Goal: Navigation & Orientation: Find specific page/section

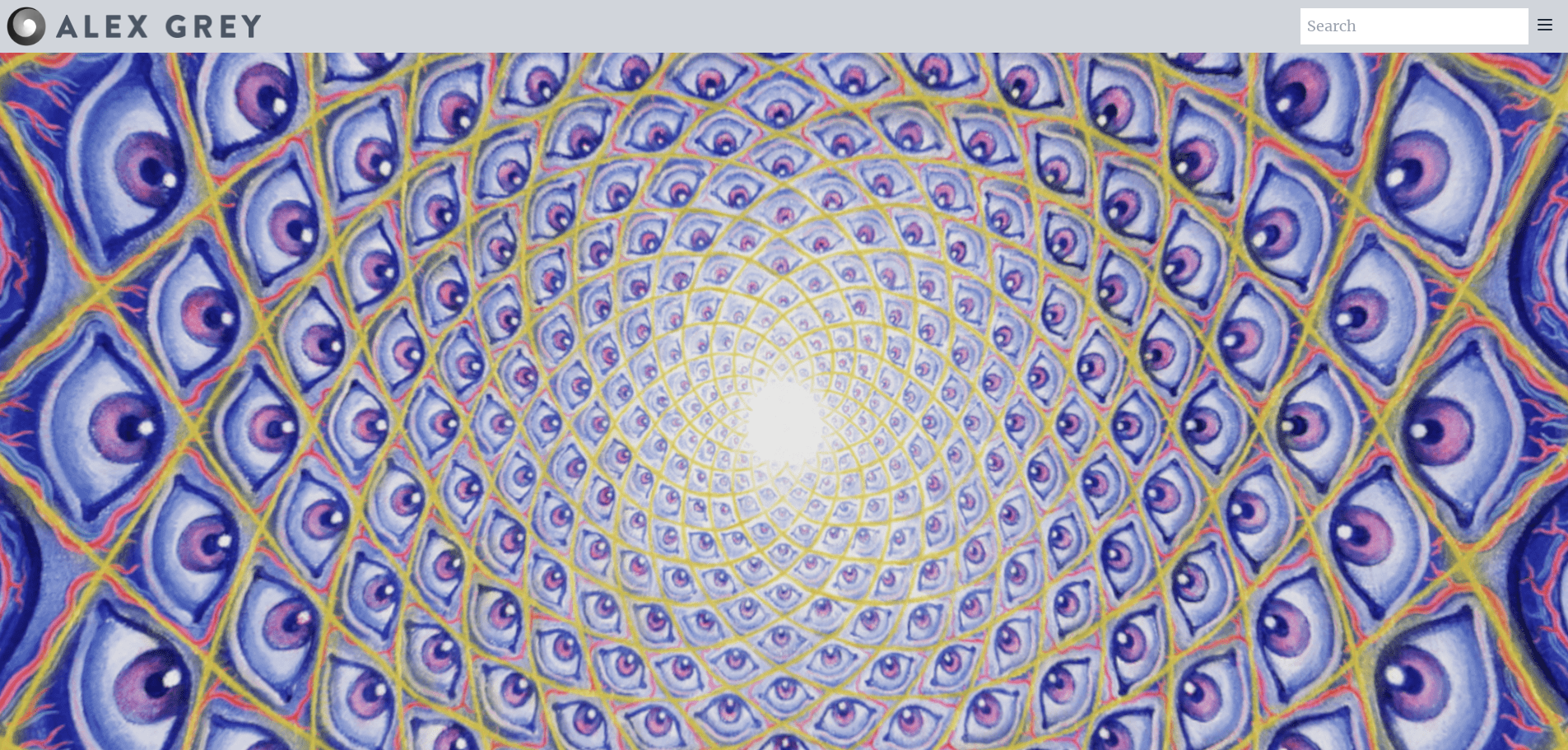
drag, startPoint x: 55, startPoint y: 109, endPoint x: 100, endPoint y: 37, distance: 84.9
click at [1545, 23] on icon at bounding box center [1544, 24] width 19 height 19
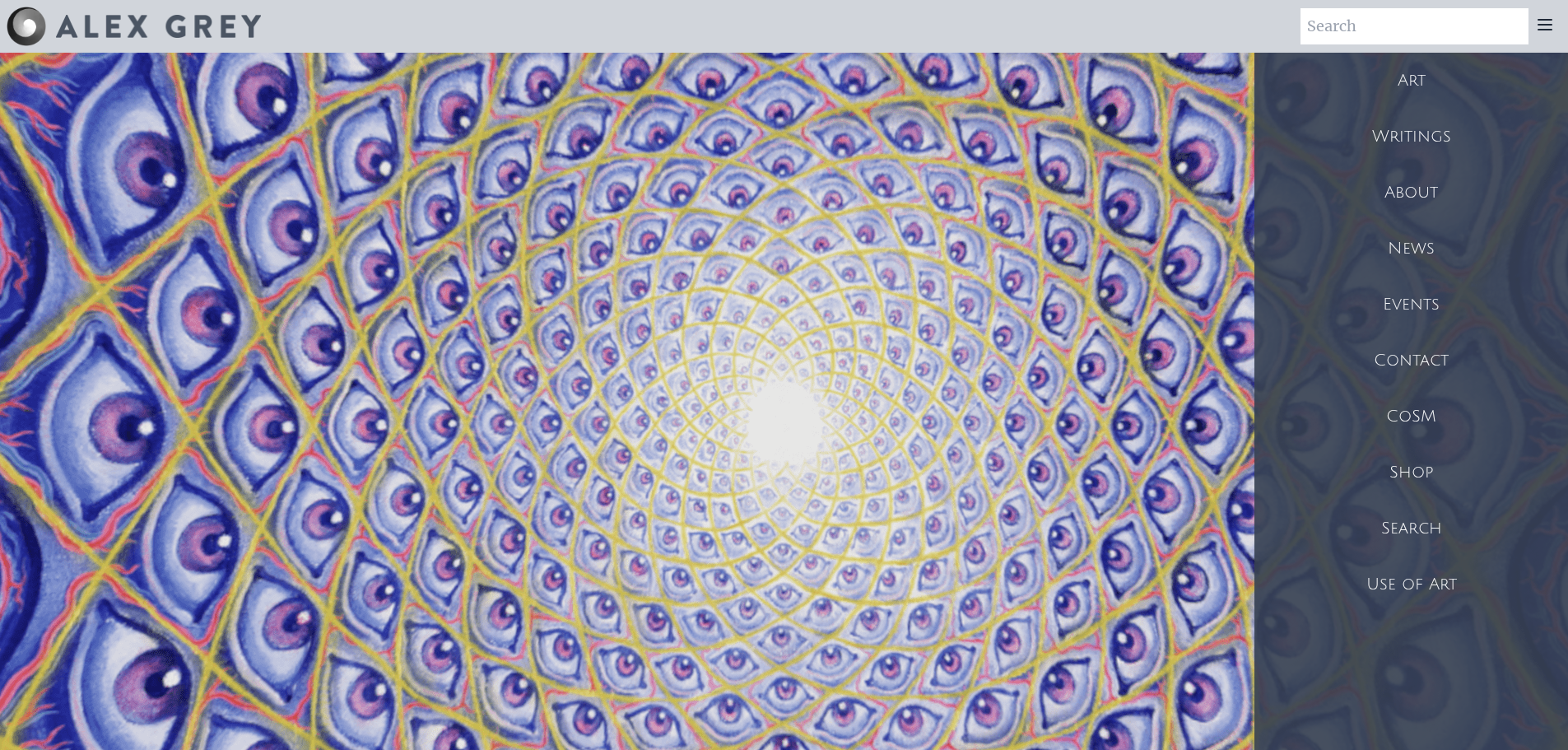
click at [1466, 124] on div "Writings" at bounding box center [1411, 136] width 314 height 56
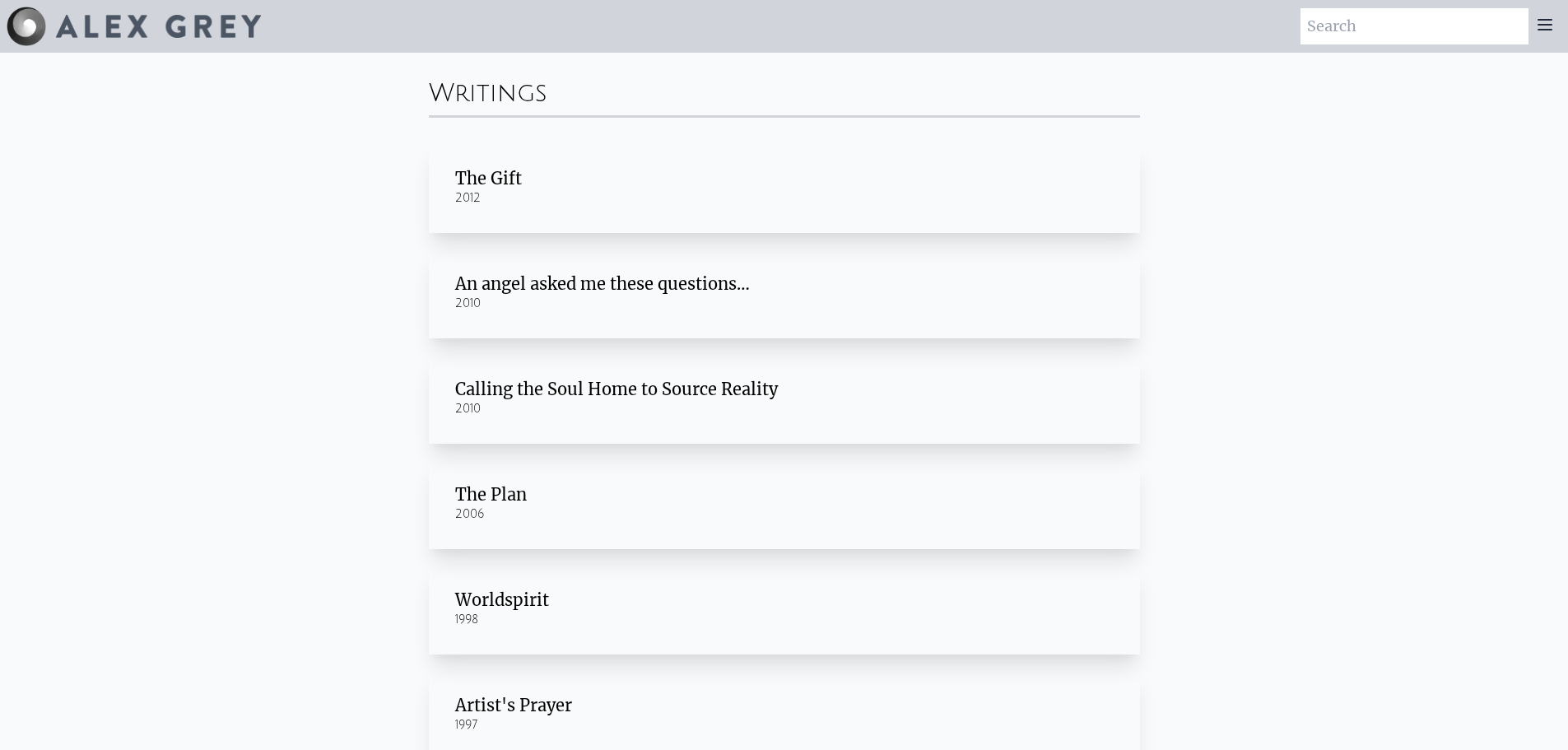
click at [1545, 20] on icon at bounding box center [1545, 24] width 13 height 10
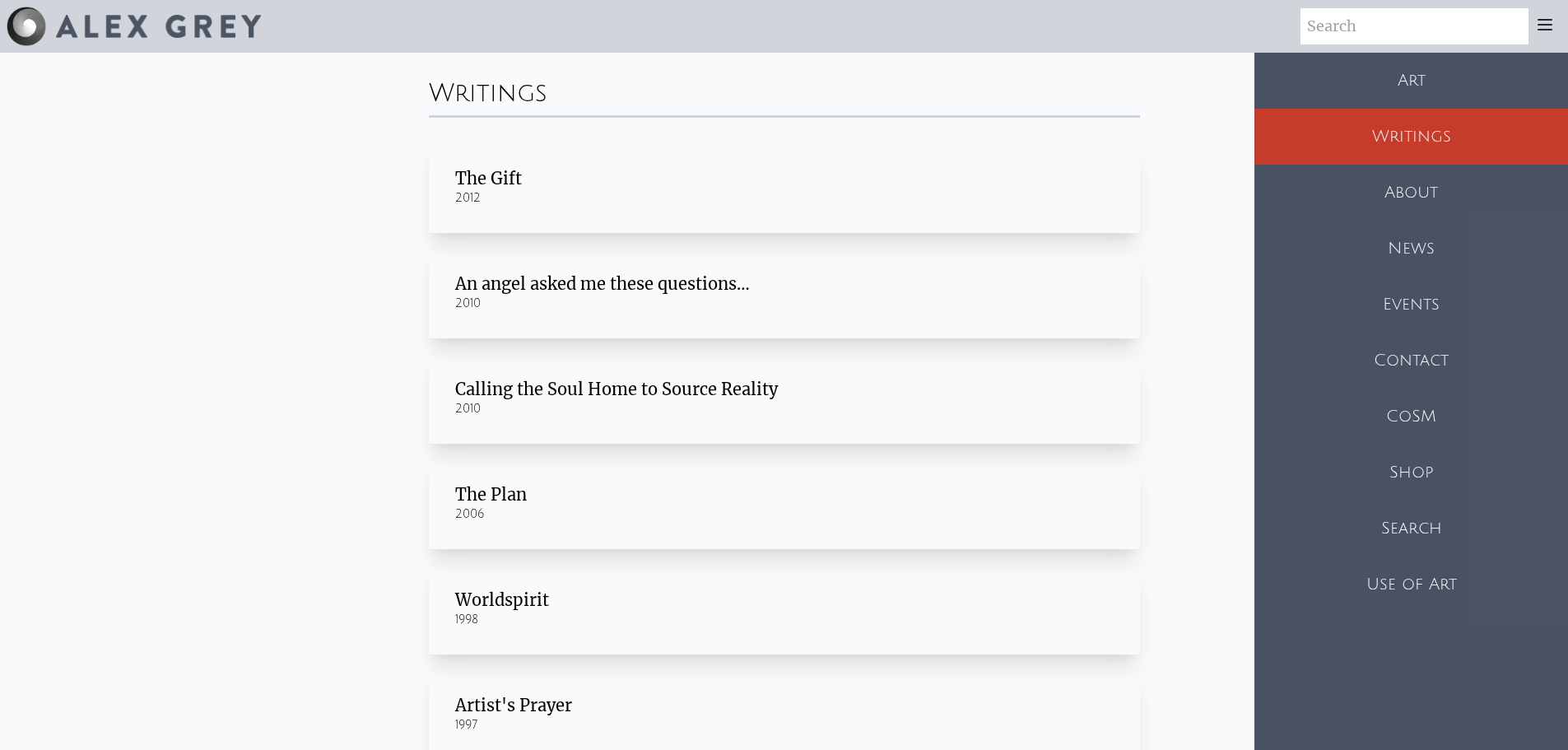
click at [1486, 83] on div "Art" at bounding box center [1411, 81] width 314 height 56
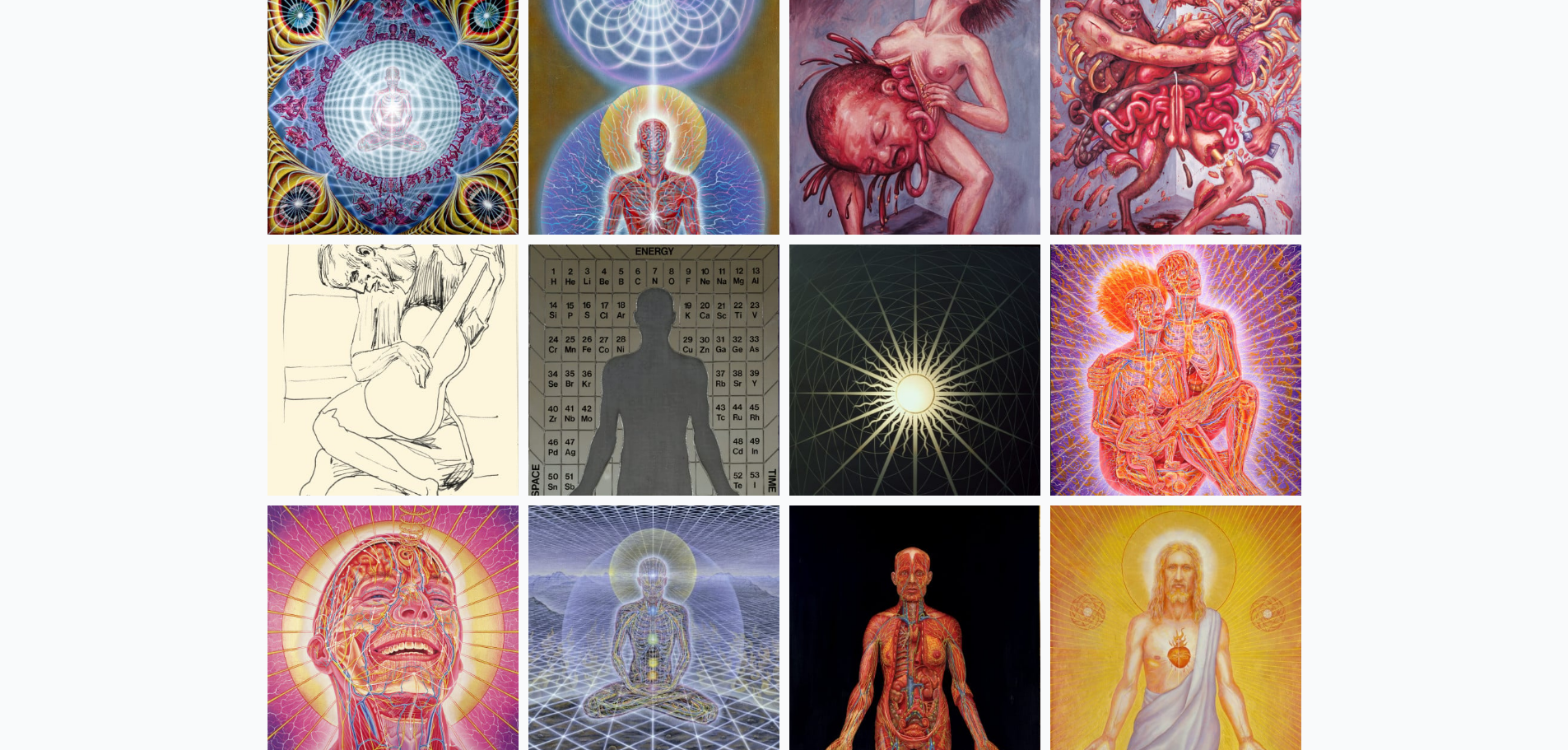
scroll to position [17125, 0]
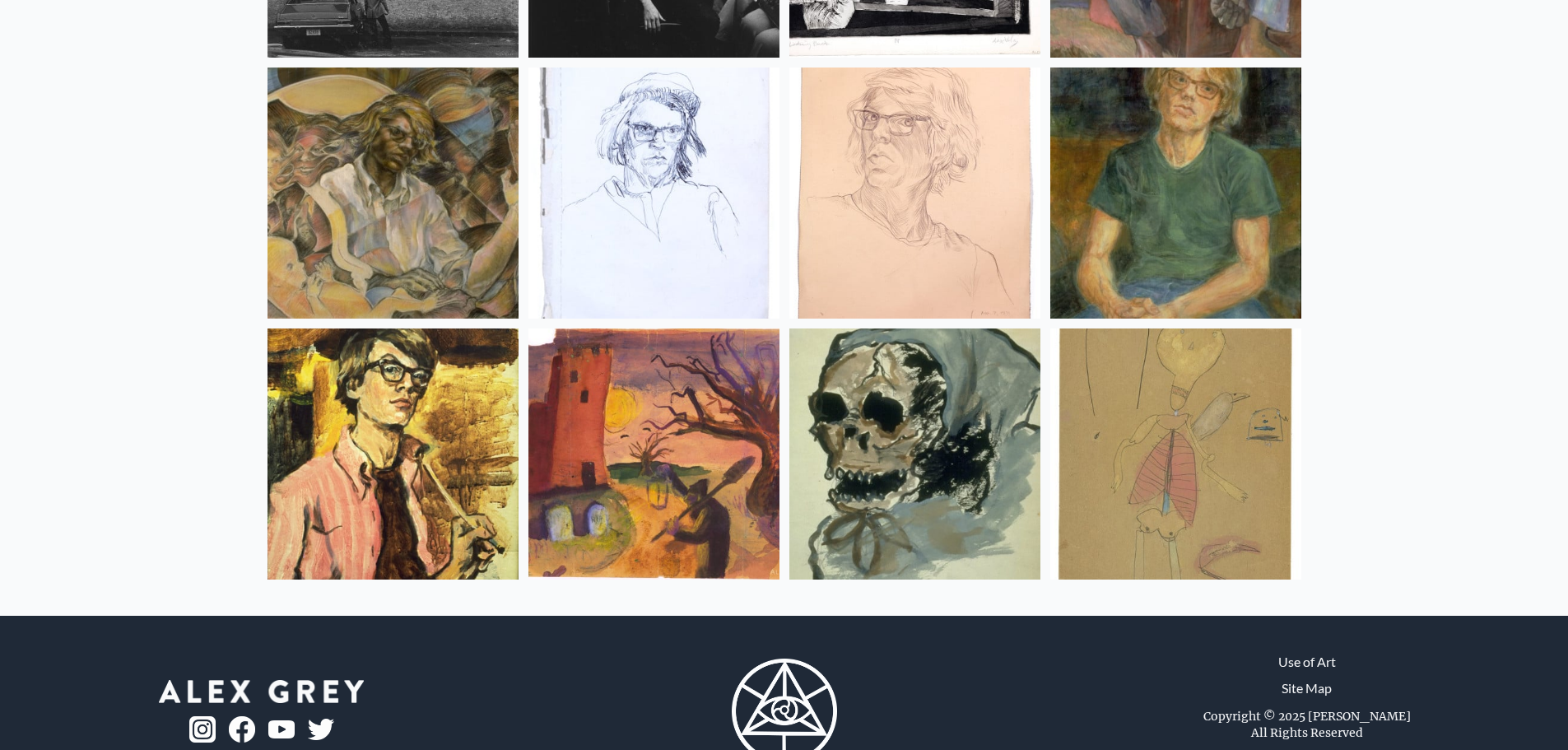
drag, startPoint x: 1487, startPoint y: 405, endPoint x: 1510, endPoint y: 484, distance: 82.3
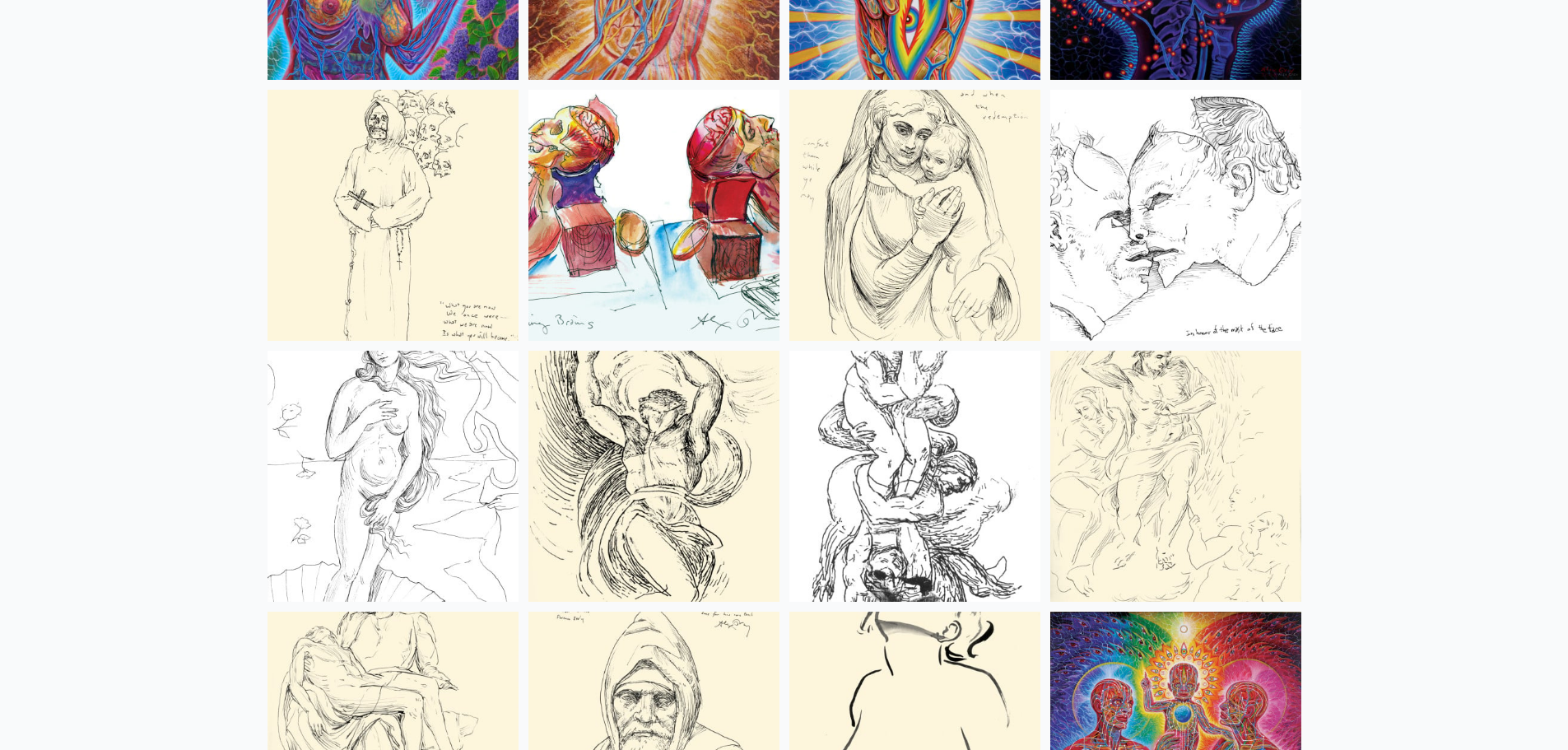
drag, startPoint x: 1512, startPoint y: 519, endPoint x: 1415, endPoint y: 111, distance: 419.4
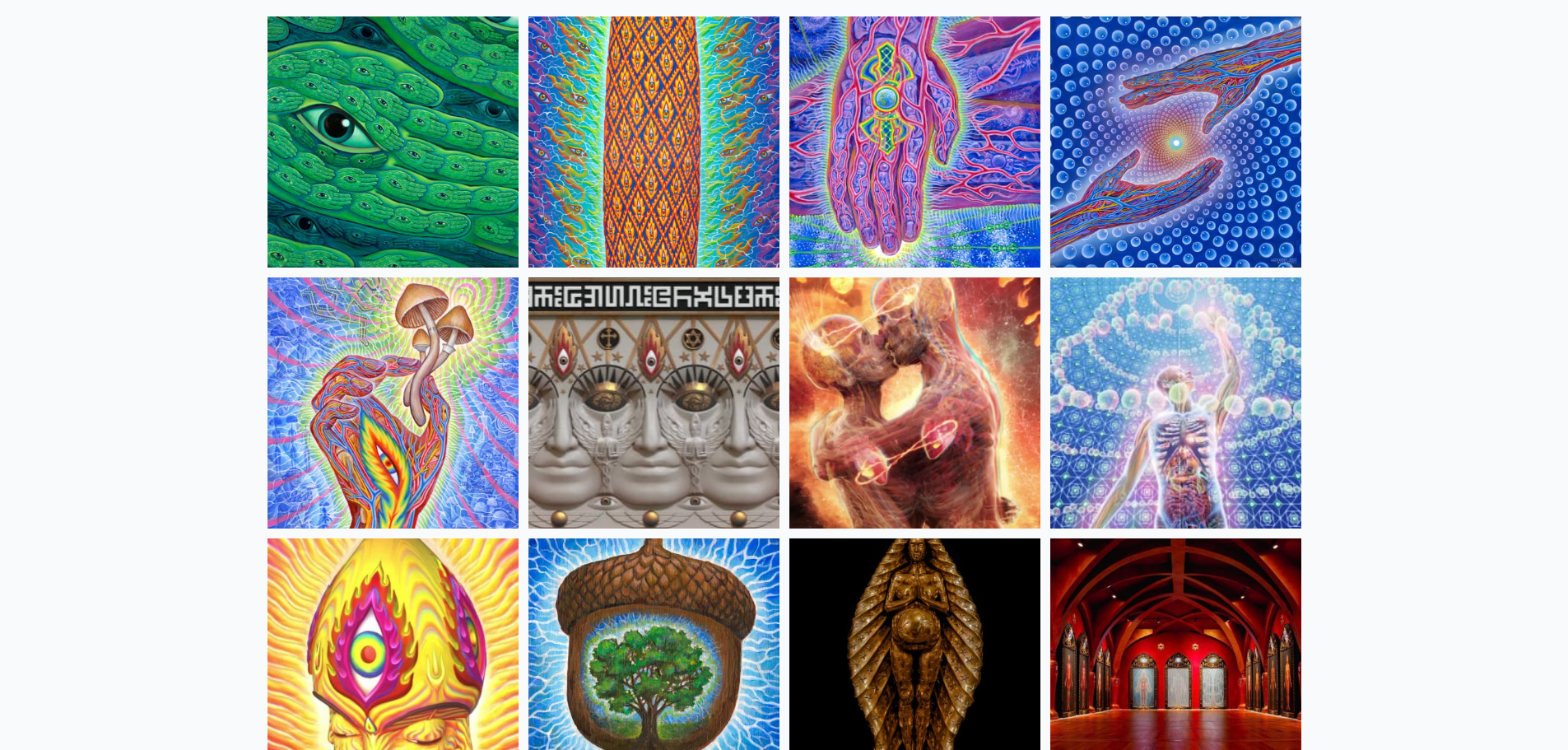
scroll to position [0, 0]
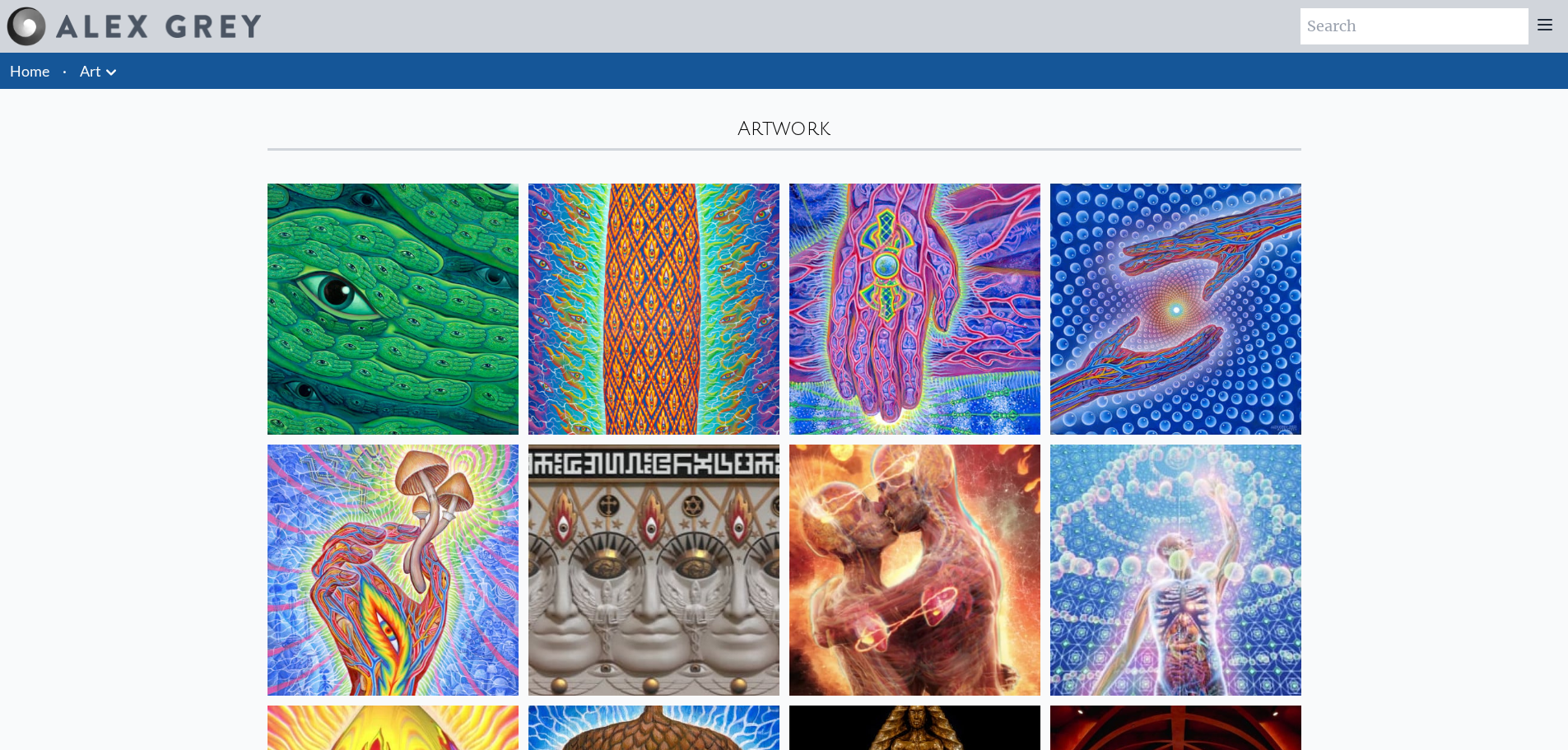
drag, startPoint x: 1537, startPoint y: 547, endPoint x: 1347, endPoint y: 11, distance: 568.7
